Goal: Find specific page/section: Find specific page/section

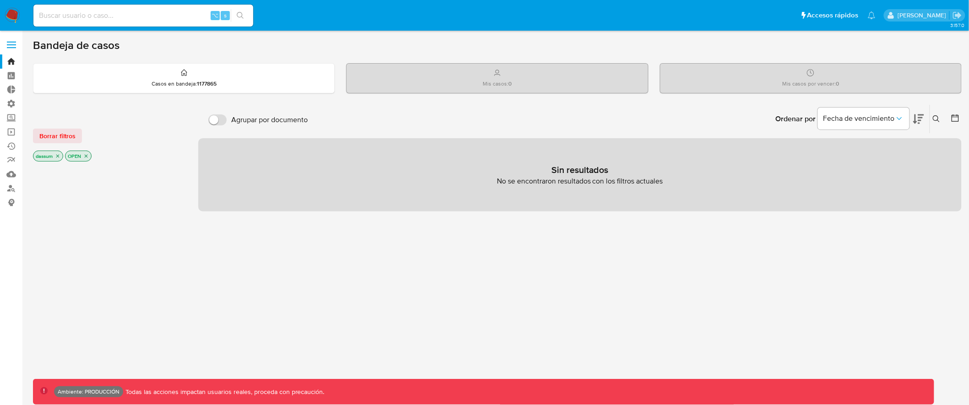
click at [84, 157] on icon "close-filter" at bounding box center [85, 155] width 5 height 5
click at [58, 156] on icon "close-filter" at bounding box center [57, 156] width 5 height 5
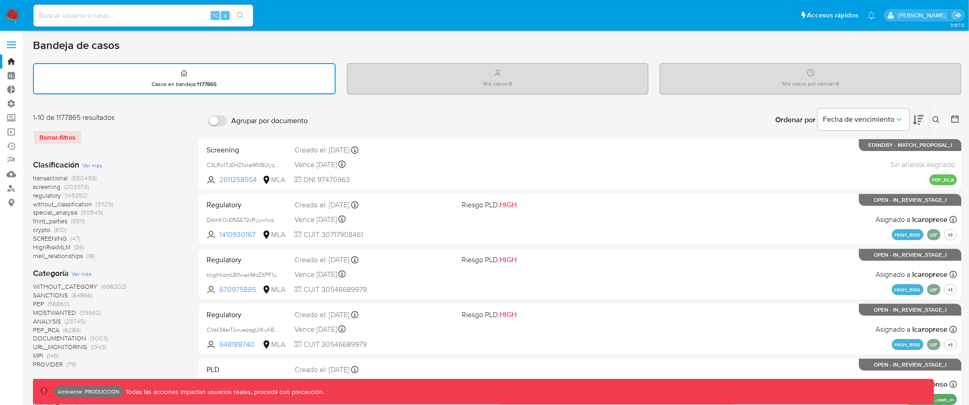
click at [58, 178] on span "transactional" at bounding box center [50, 178] width 35 height 9
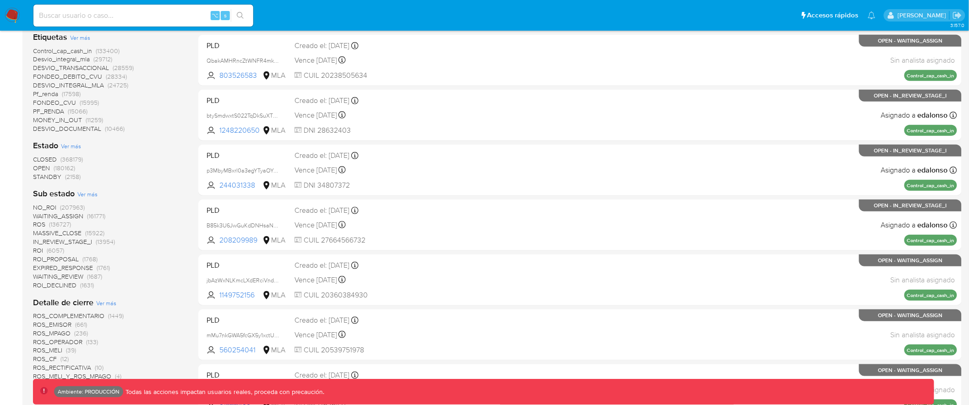
scroll to position [226, 0]
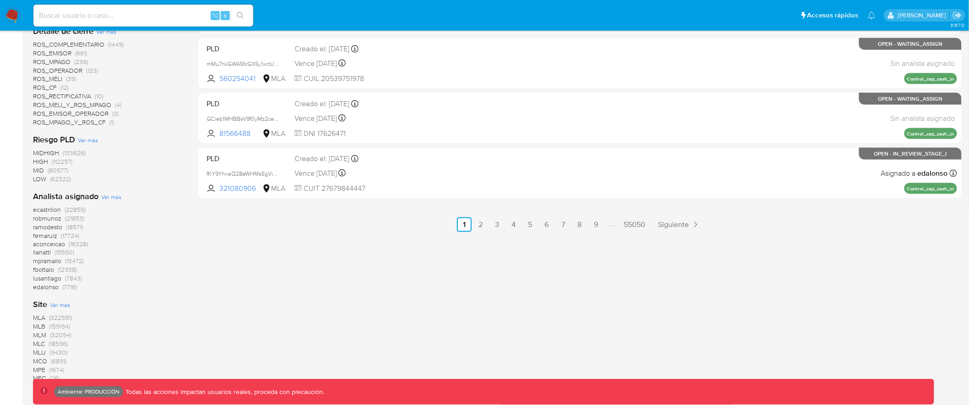
click at [40, 316] on span "MLA" at bounding box center [39, 318] width 12 height 9
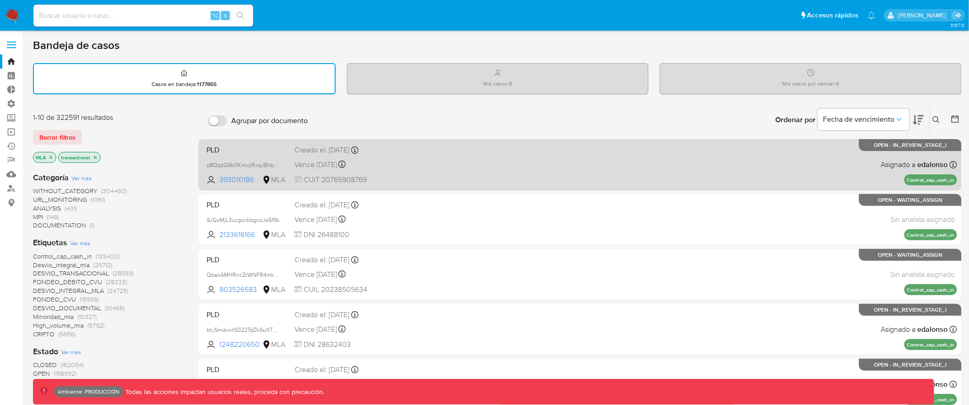
click at [398, 175] on span "CUIT 20765908769" at bounding box center [374, 180] width 160 height 10
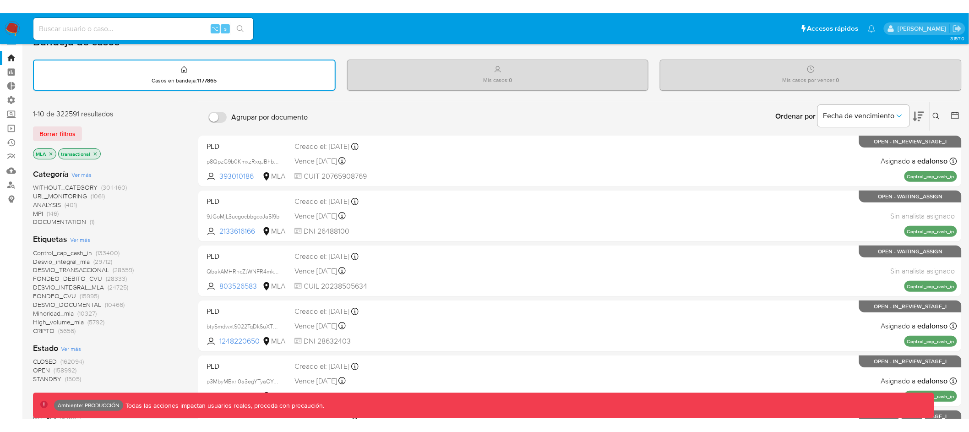
scroll to position [21, 0]
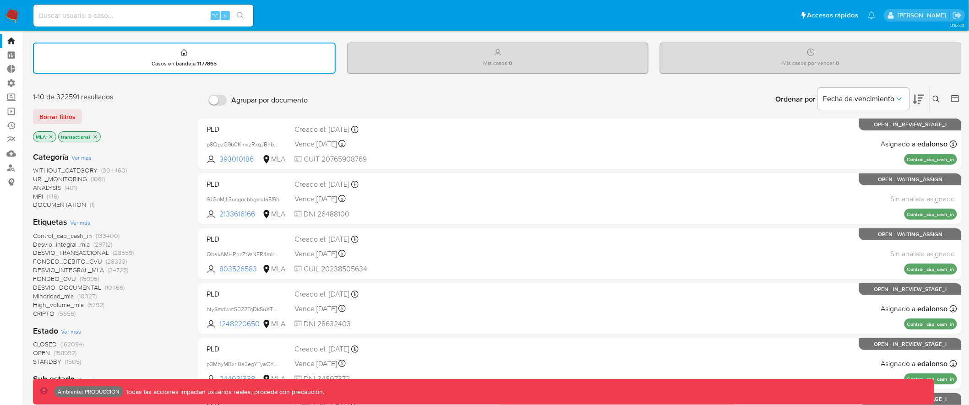
click at [85, 250] on span "DESVIO_TRANSACCIONAL" at bounding box center [71, 252] width 76 height 9
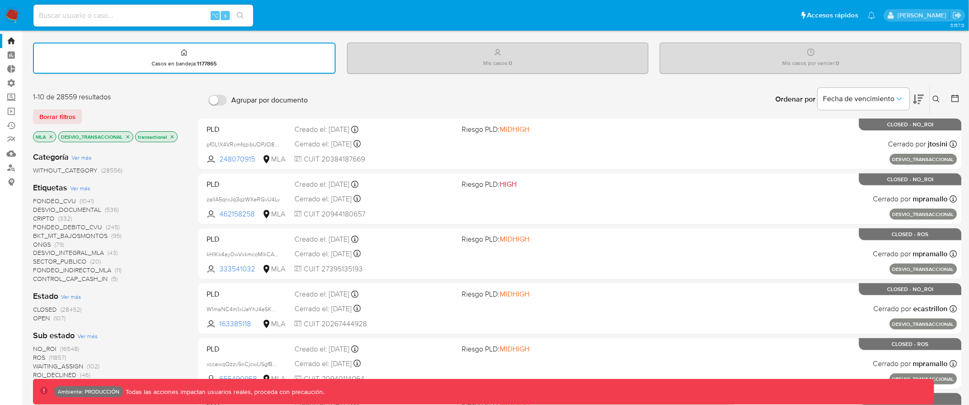
click at [127, 134] on icon "close-filter" at bounding box center [127, 136] width 5 height 5
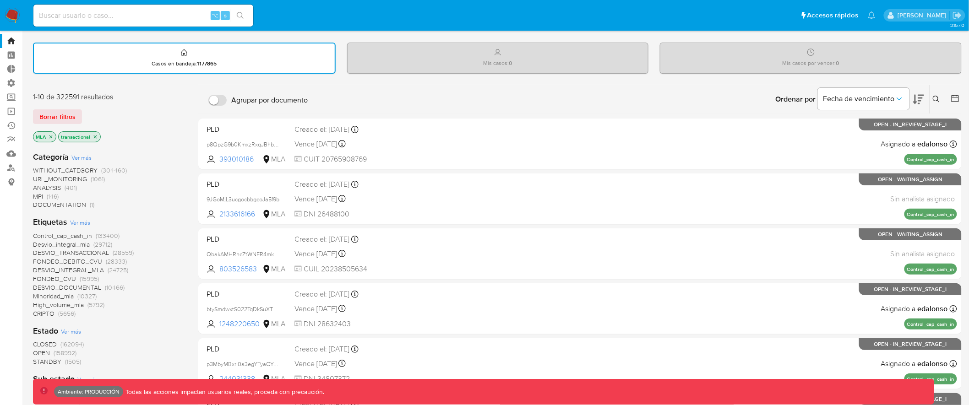
click at [46, 309] on span "CRIPTO" at bounding box center [44, 313] width 22 height 9
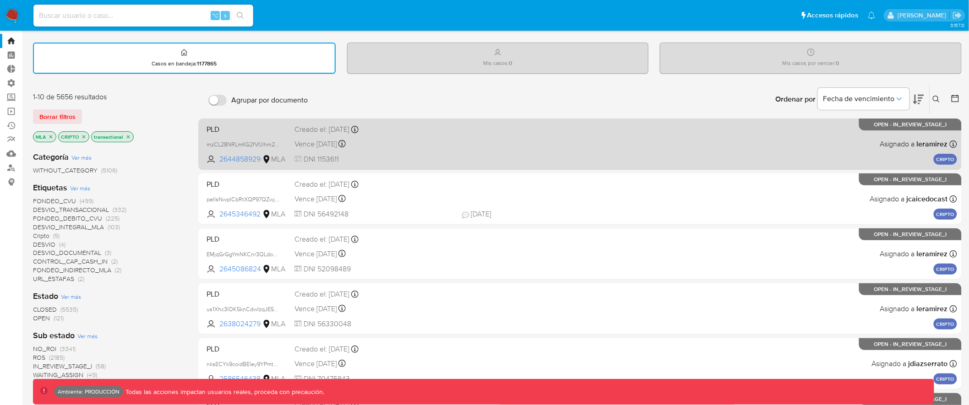
click at [372, 145] on div "Vence in 3 months Vence el 23/11/2025 15:28:57" at bounding box center [374, 144] width 160 height 12
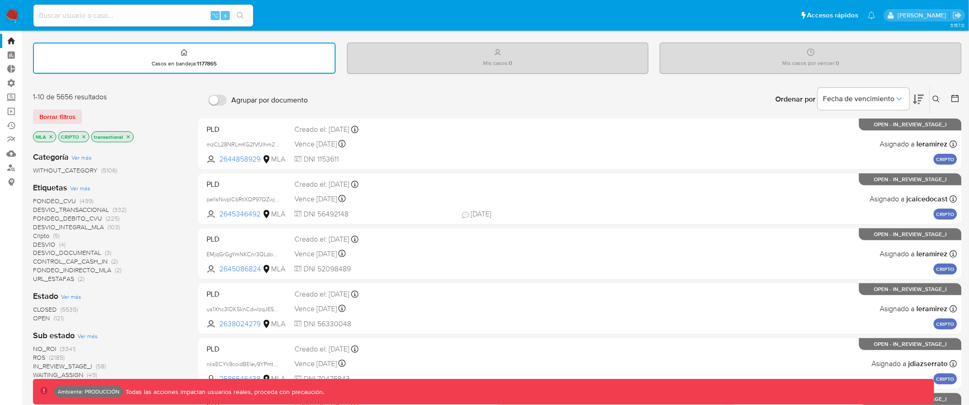
click at [58, 199] on span "FONDEO_CVU" at bounding box center [54, 200] width 43 height 9
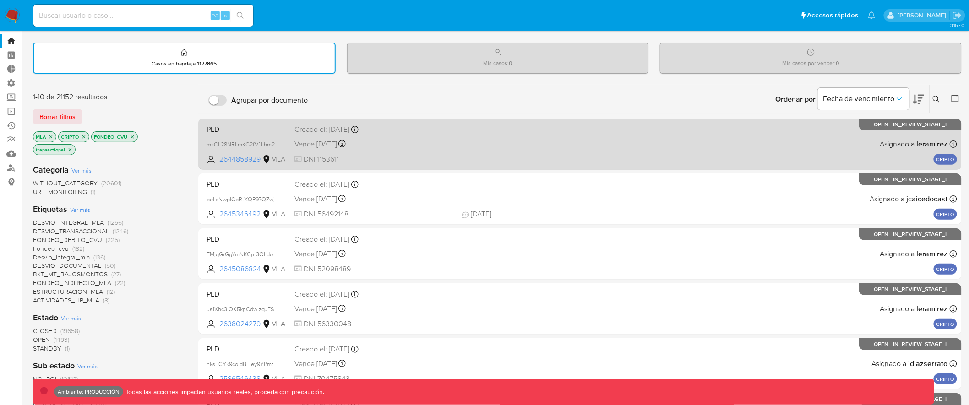
click at [406, 154] on span "DNI 1153611" at bounding box center [374, 159] width 160 height 10
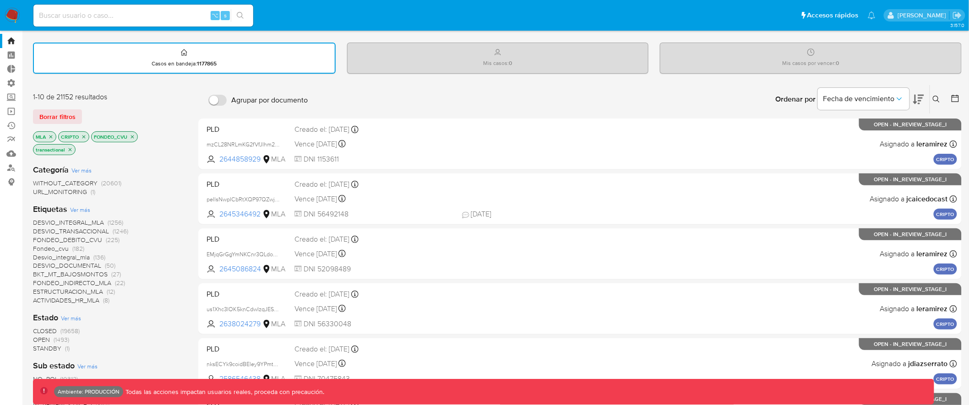
click at [86, 137] on icon "close-filter" at bounding box center [83, 136] width 5 height 5
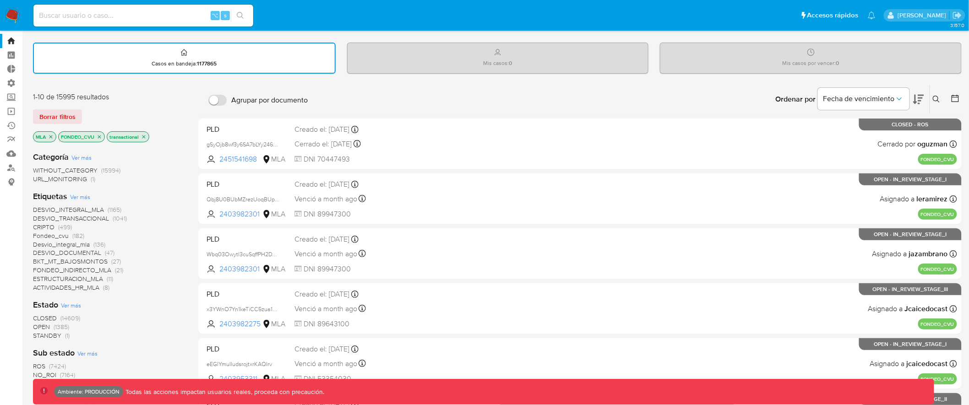
click at [99, 135] on icon "close-filter" at bounding box center [99, 136] width 5 height 5
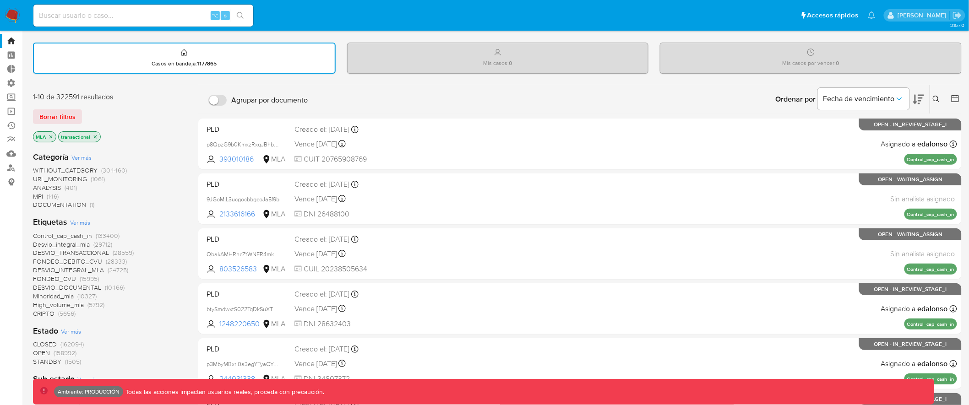
click at [76, 267] on span "DESVIO_INTEGRAL_MLA" at bounding box center [68, 270] width 71 height 9
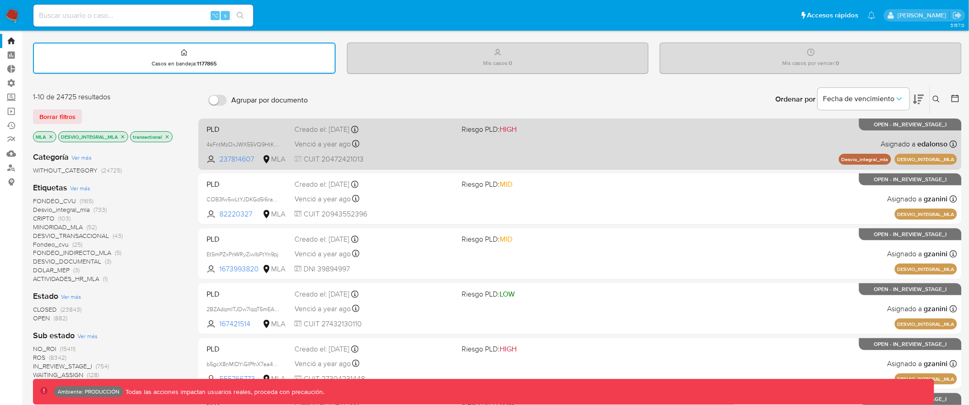
click at [422, 142] on div "Venció a year ago Vence el 21/08/2024 15:05:06" at bounding box center [374, 144] width 160 height 12
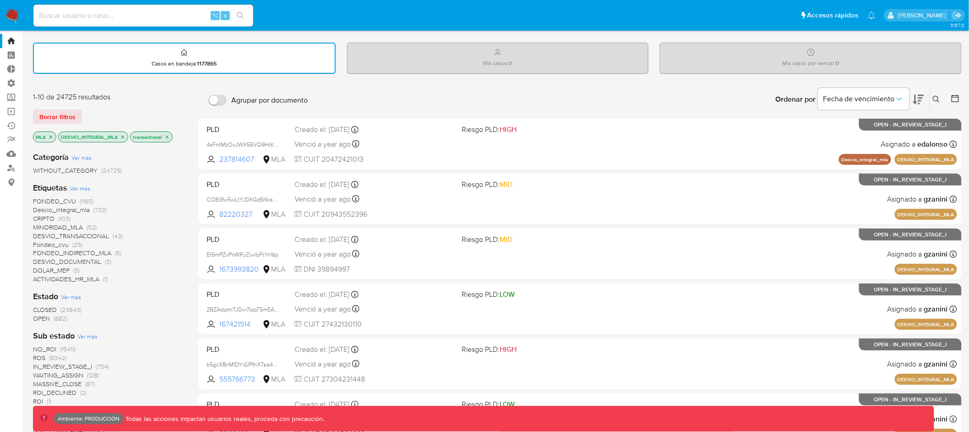
click at [124, 136] on icon "close-filter" at bounding box center [122, 136] width 3 height 3
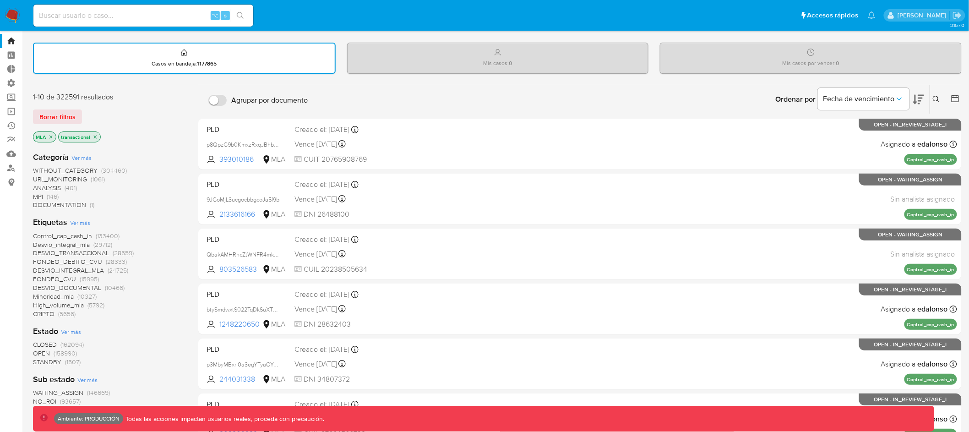
click at [96, 136] on icon "close-filter" at bounding box center [95, 136] width 3 height 3
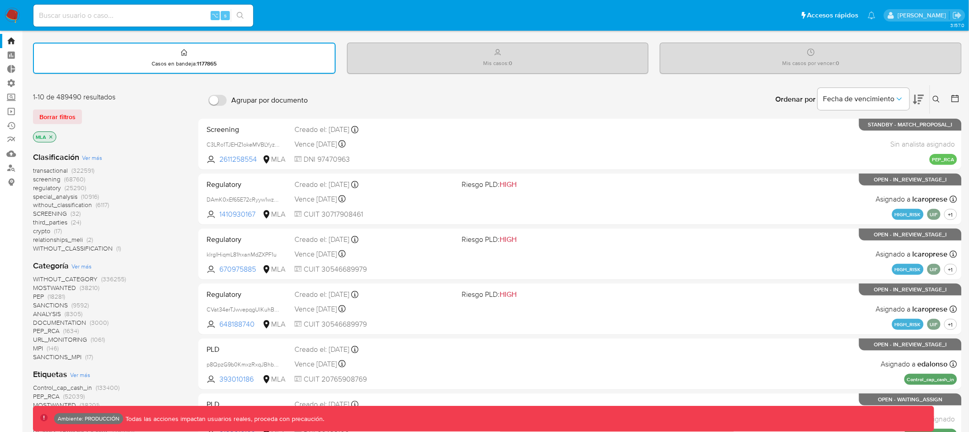
click at [43, 231] on span "crypto" at bounding box center [41, 230] width 17 height 9
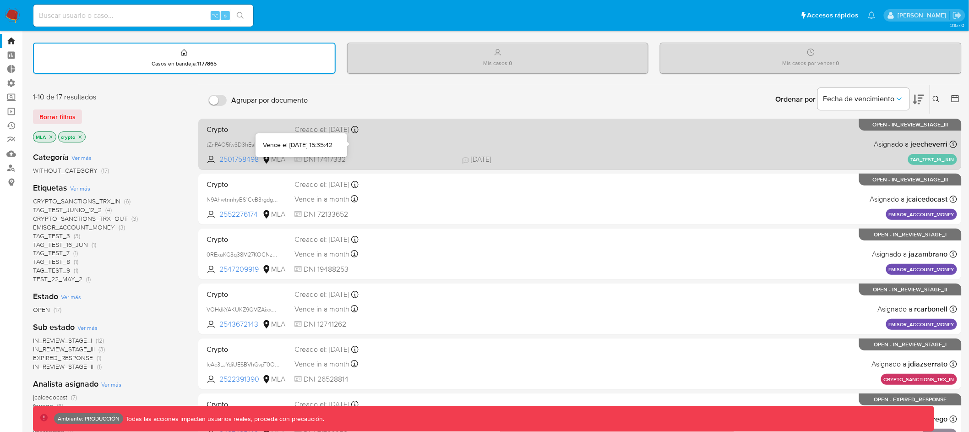
click at [397, 144] on div "Vence in 2 months Vence el 14/10/2025 15:35:42" at bounding box center [374, 144] width 160 height 12
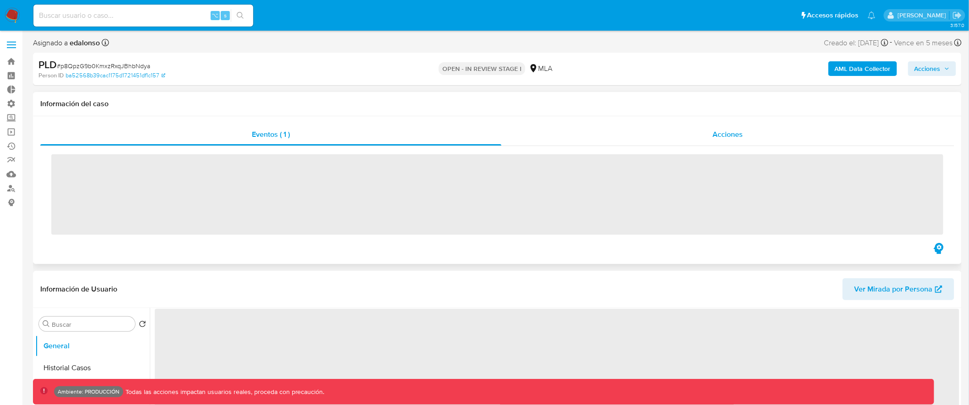
click at [713, 130] on span "Acciones" at bounding box center [728, 134] width 30 height 11
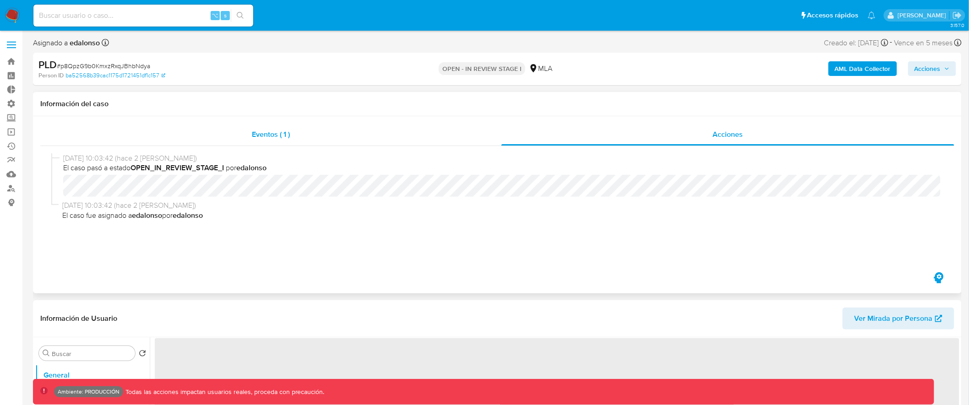
click at [451, 134] on div "Eventos ( 1 )" at bounding box center [270, 135] width 461 height 22
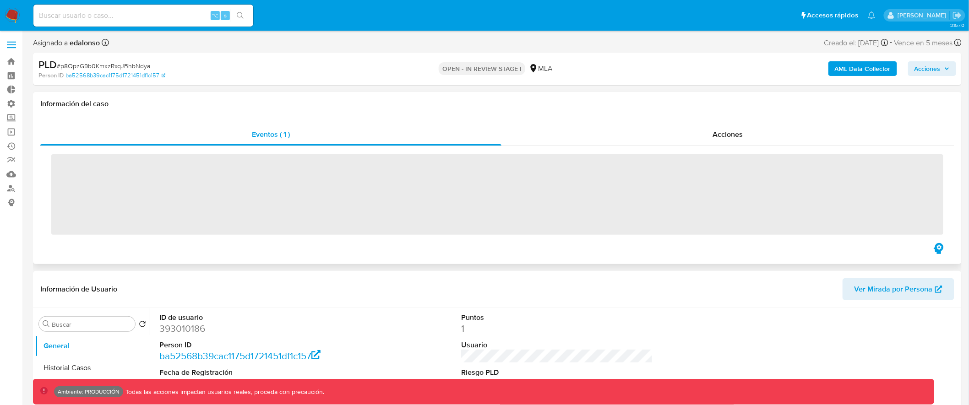
select select "10"
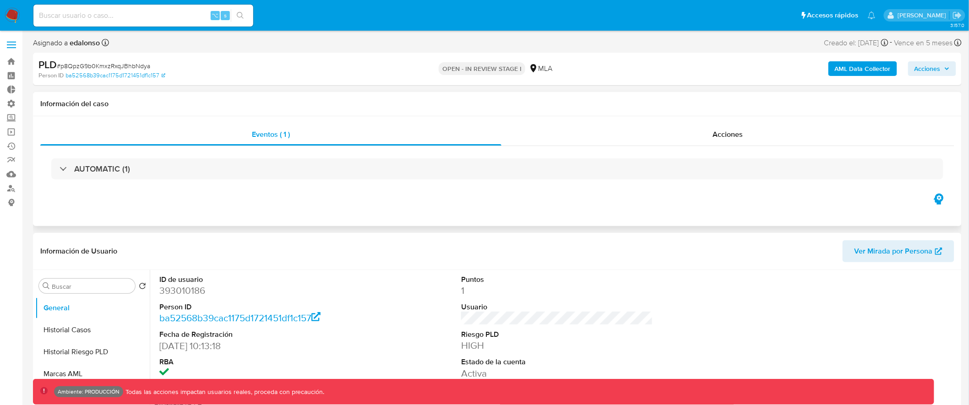
click at [589, 172] on div "AUTOMATIC (1)" at bounding box center [497, 168] width 892 height 21
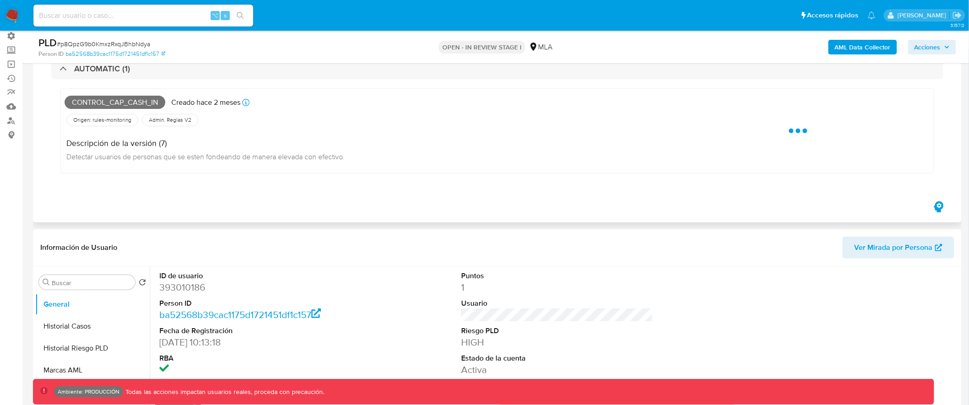
scroll to position [60, 0]
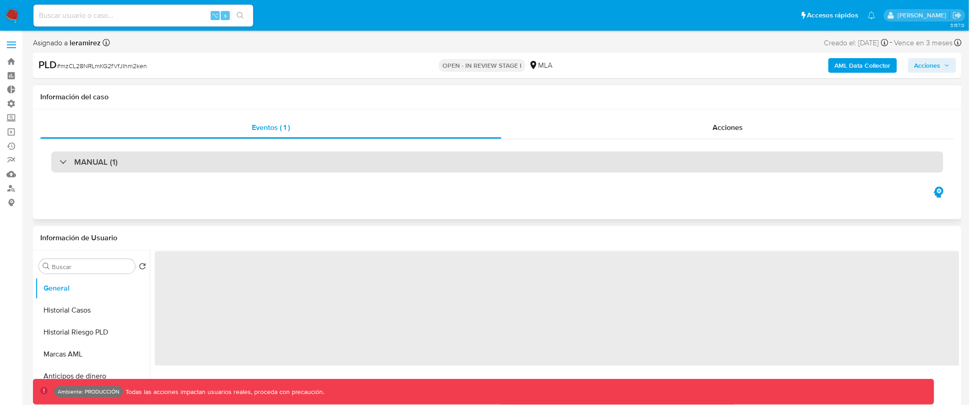
click at [655, 157] on div "MANUAL (1)" at bounding box center [497, 162] width 892 height 21
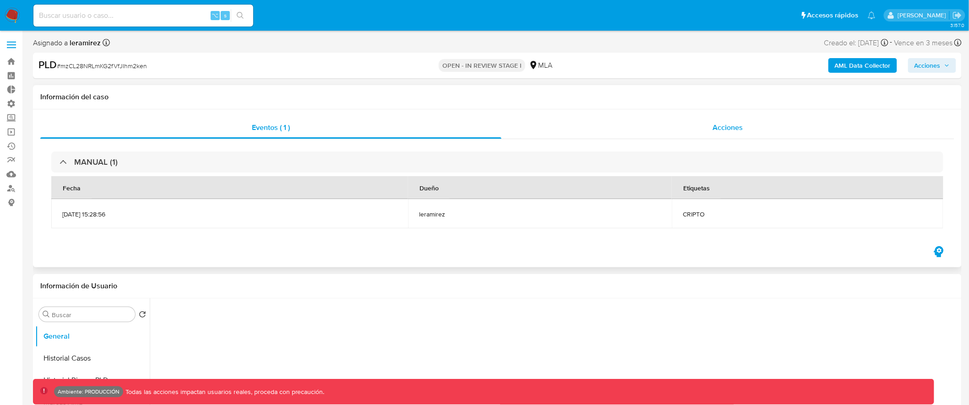
scroll to position [2, 0]
select select "10"
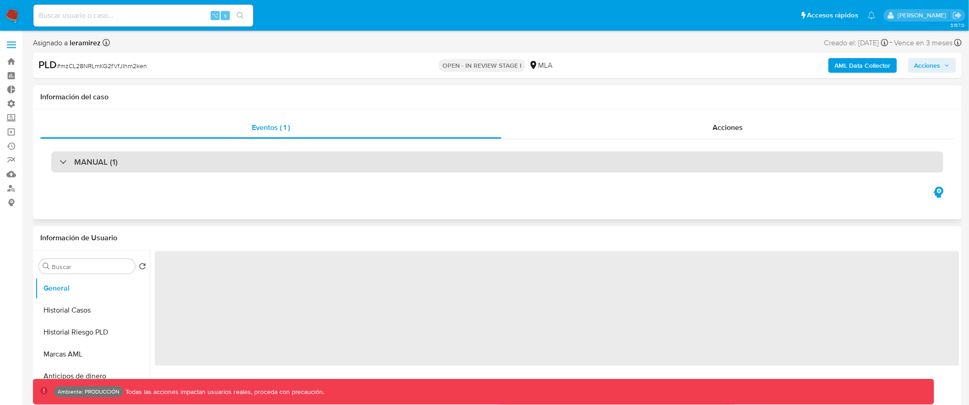
click at [386, 160] on div "MANUAL (1)" at bounding box center [497, 162] width 892 height 21
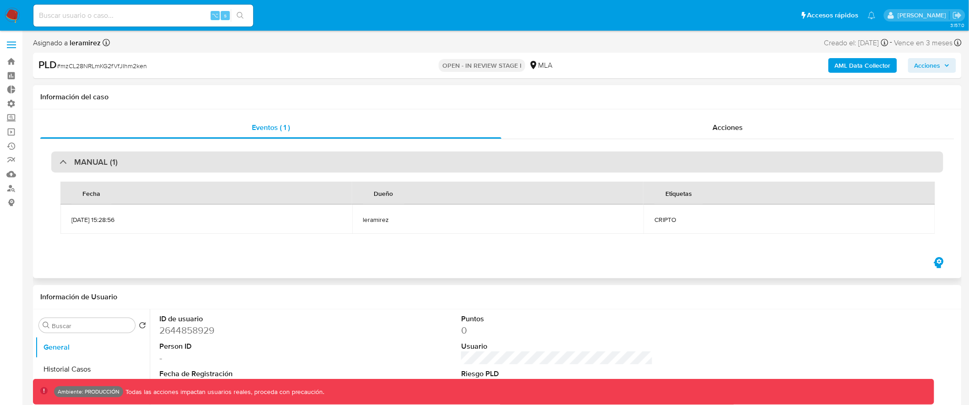
click at [381, 159] on div "MANUAL (1)" at bounding box center [497, 162] width 892 height 21
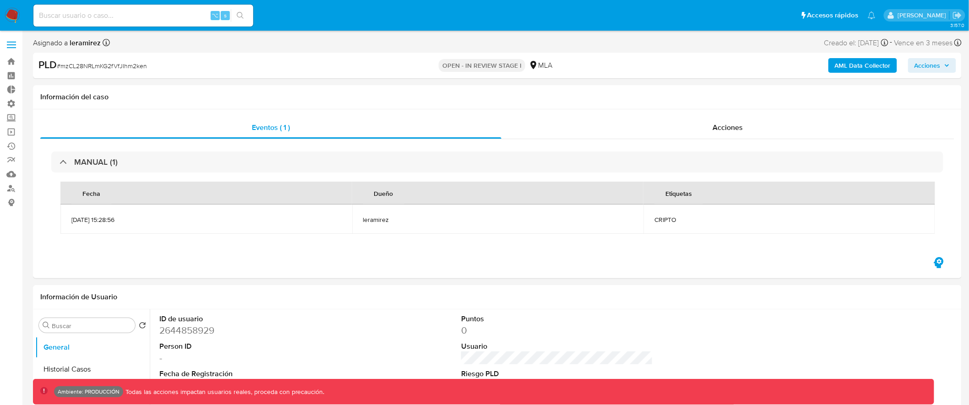
select select "10"
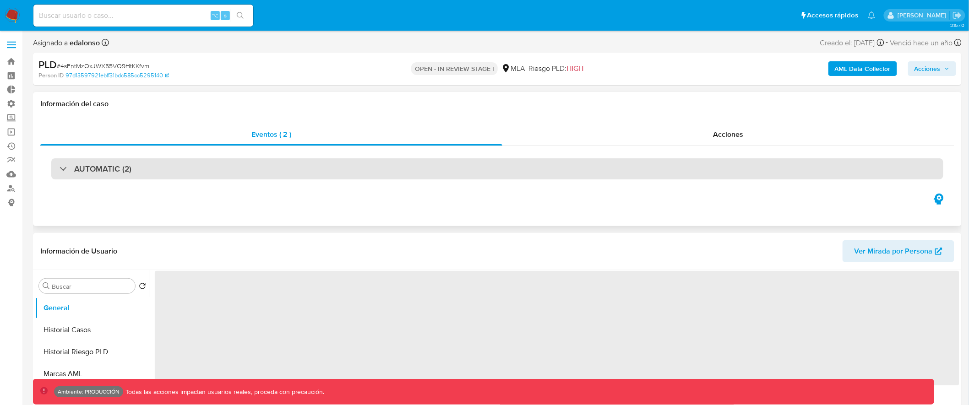
click at [376, 163] on div "AUTOMATIC (2)" at bounding box center [497, 168] width 892 height 21
select select "10"
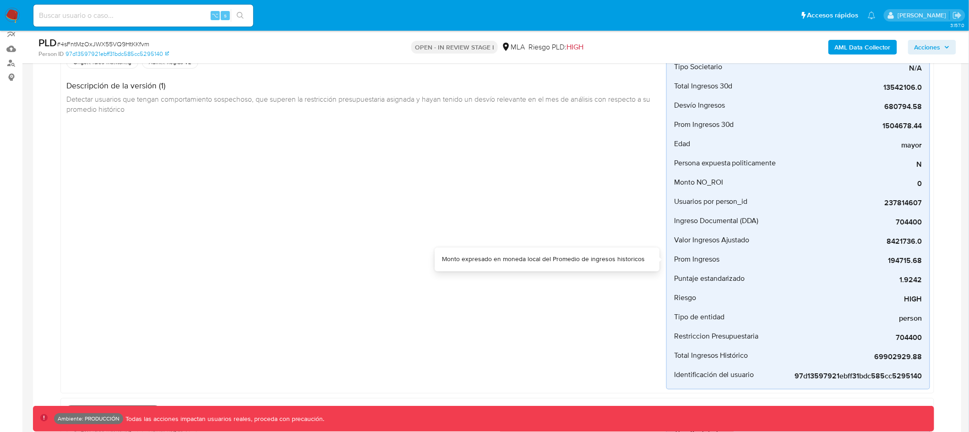
scroll to position [120, 0]
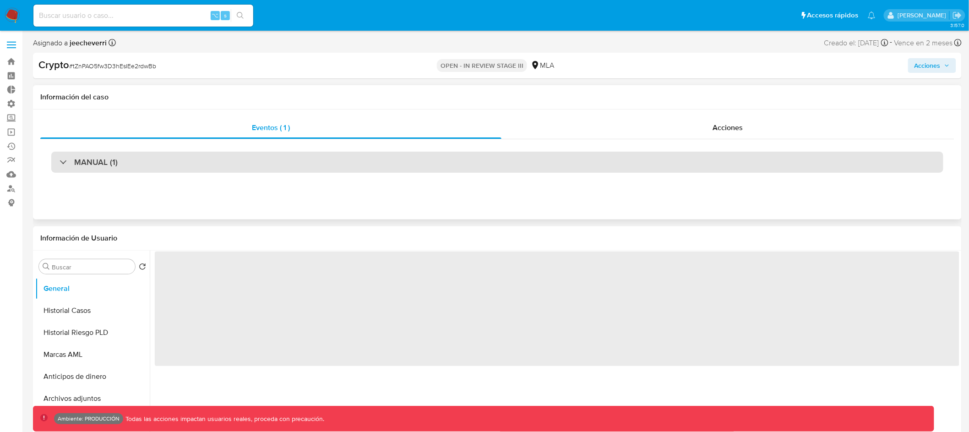
click at [411, 164] on div "MANUAL (1)" at bounding box center [497, 162] width 892 height 21
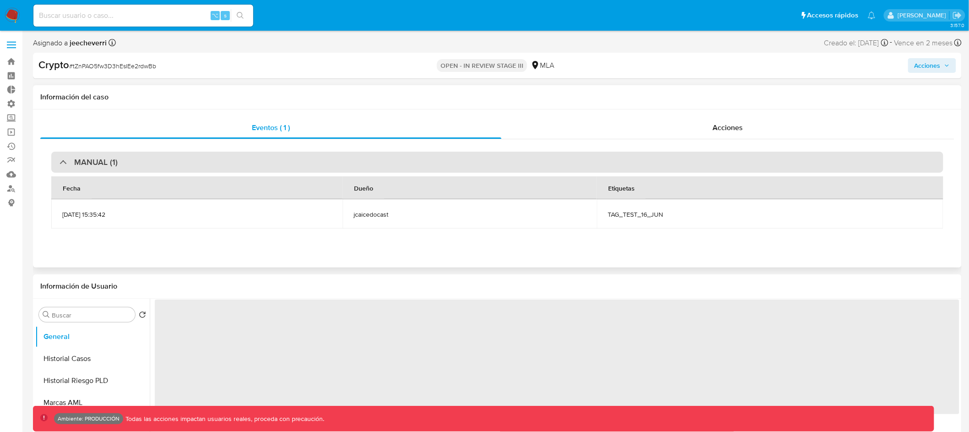
select select "10"
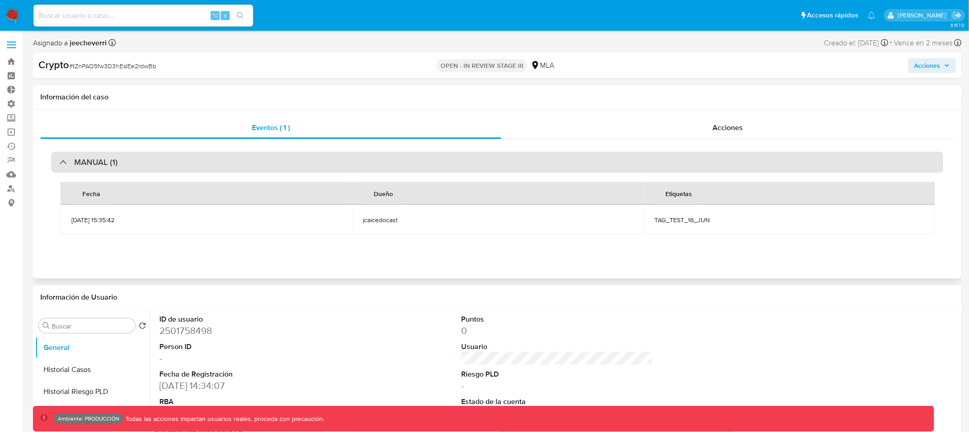
click at [412, 165] on div "MANUAL (1)" at bounding box center [497, 162] width 892 height 21
